Goal: Find specific page/section: Find specific page/section

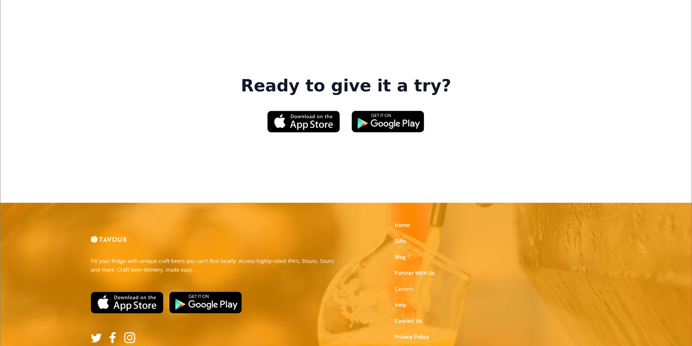
scroll to position [1099, 0]
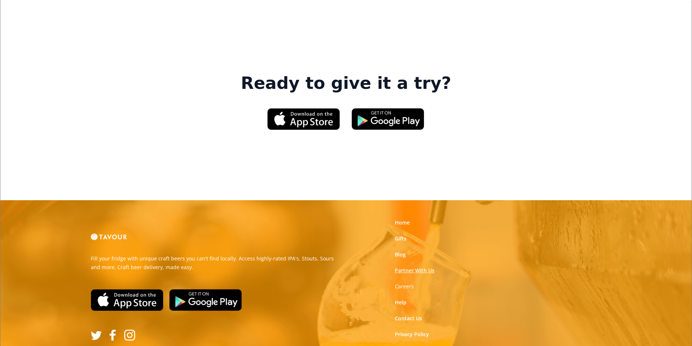
click at [401, 267] on link "Partner With Us" at bounding box center [415, 270] width 40 height 7
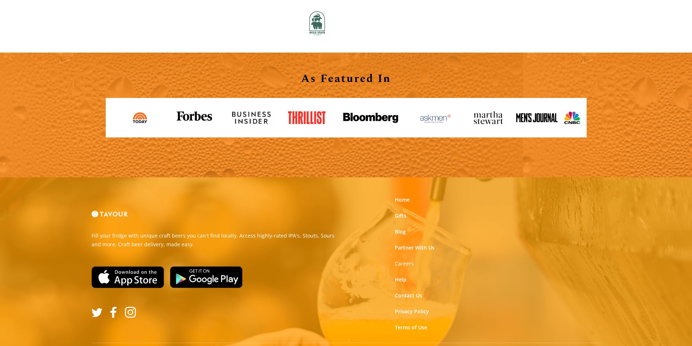
scroll to position [801, 0]
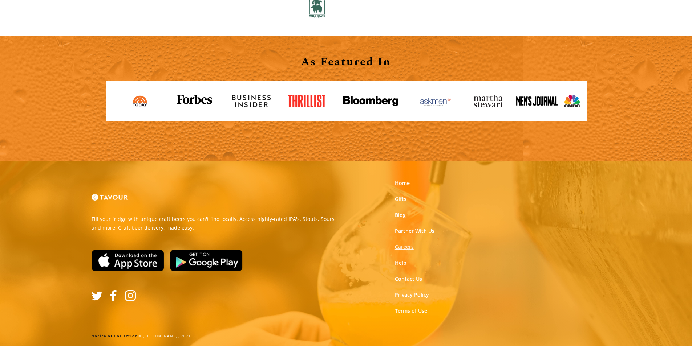
click at [411, 249] on strong "Careers" at bounding box center [404, 247] width 19 height 7
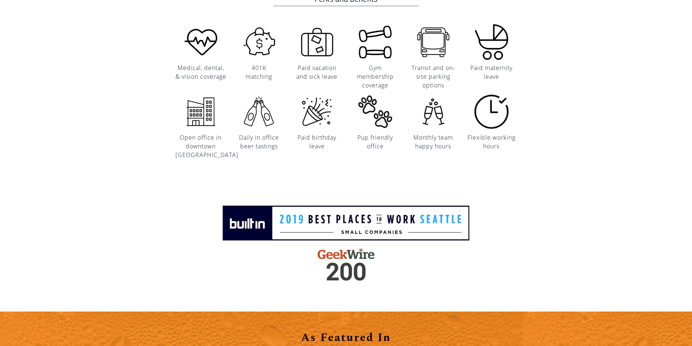
scroll to position [830, 0]
